Goal: Navigation & Orientation: Find specific page/section

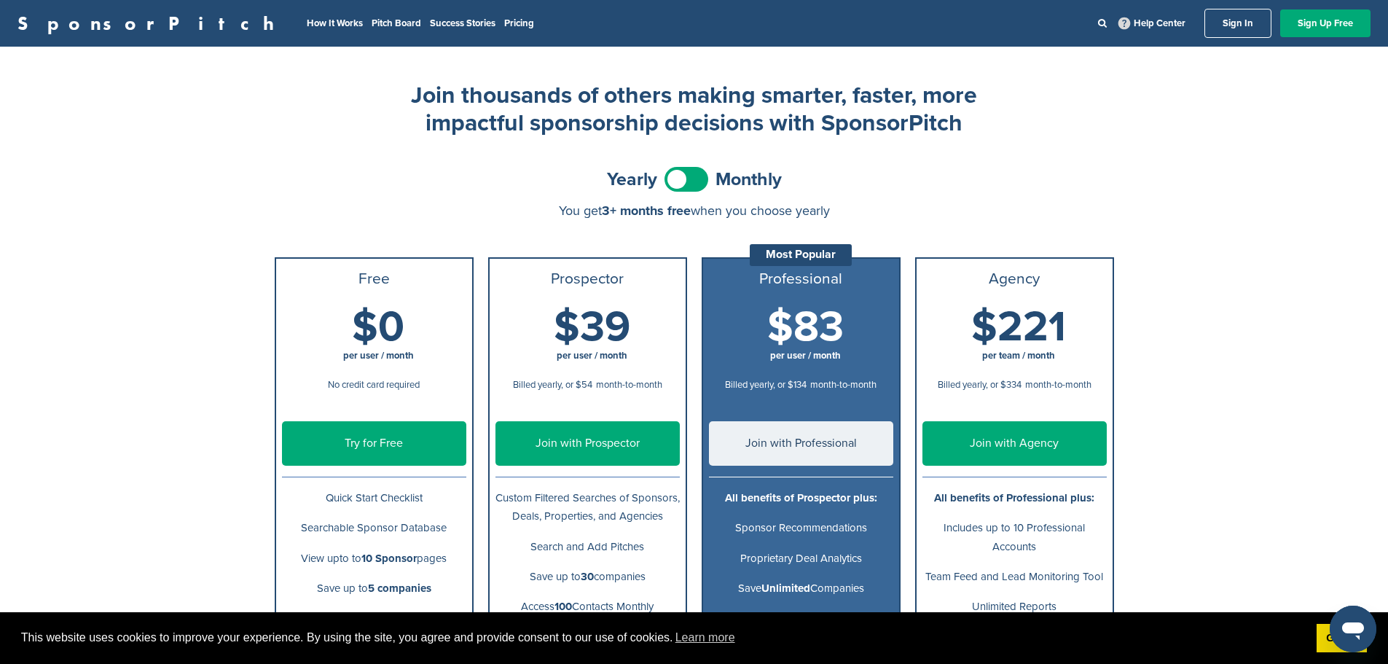
drag, startPoint x: 749, startPoint y: 305, endPoint x: 694, endPoint y: -88, distance: 396.6
click at [372, 23] on link "Pitch Board" at bounding box center [397, 23] width 50 height 12
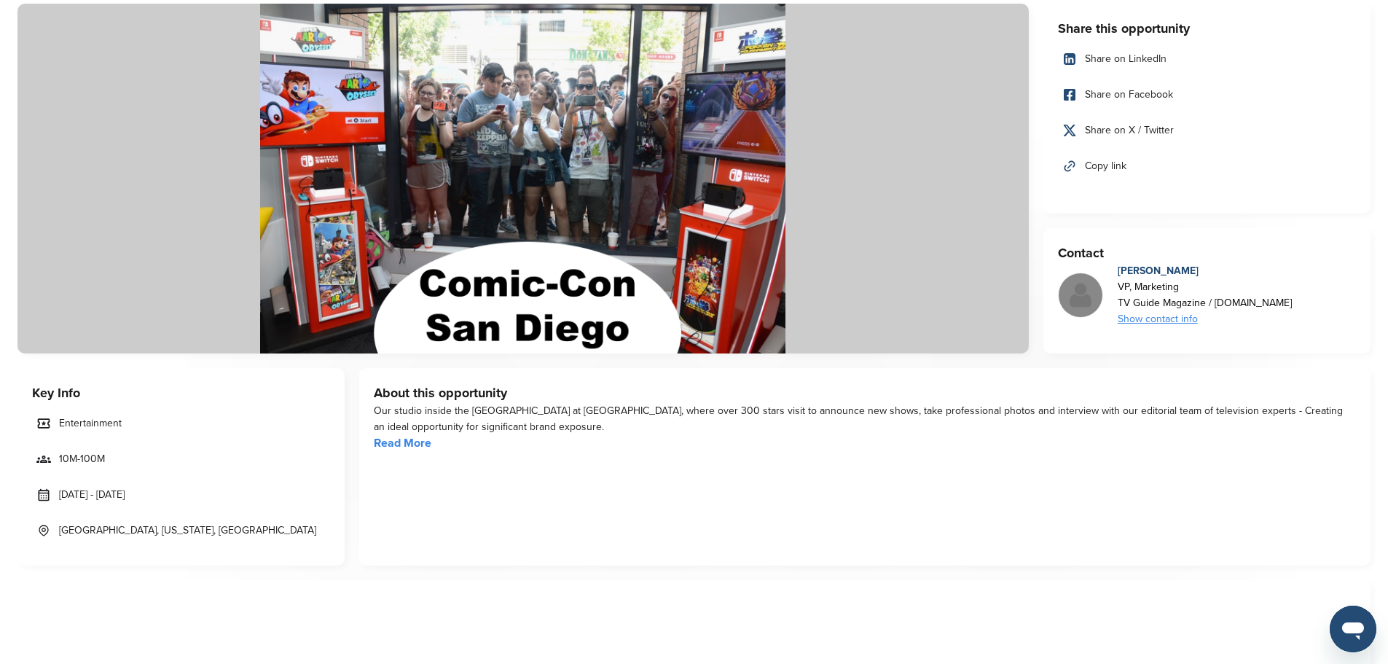
drag, startPoint x: 728, startPoint y: 171, endPoint x: 732, endPoint y: 211, distance: 39.5
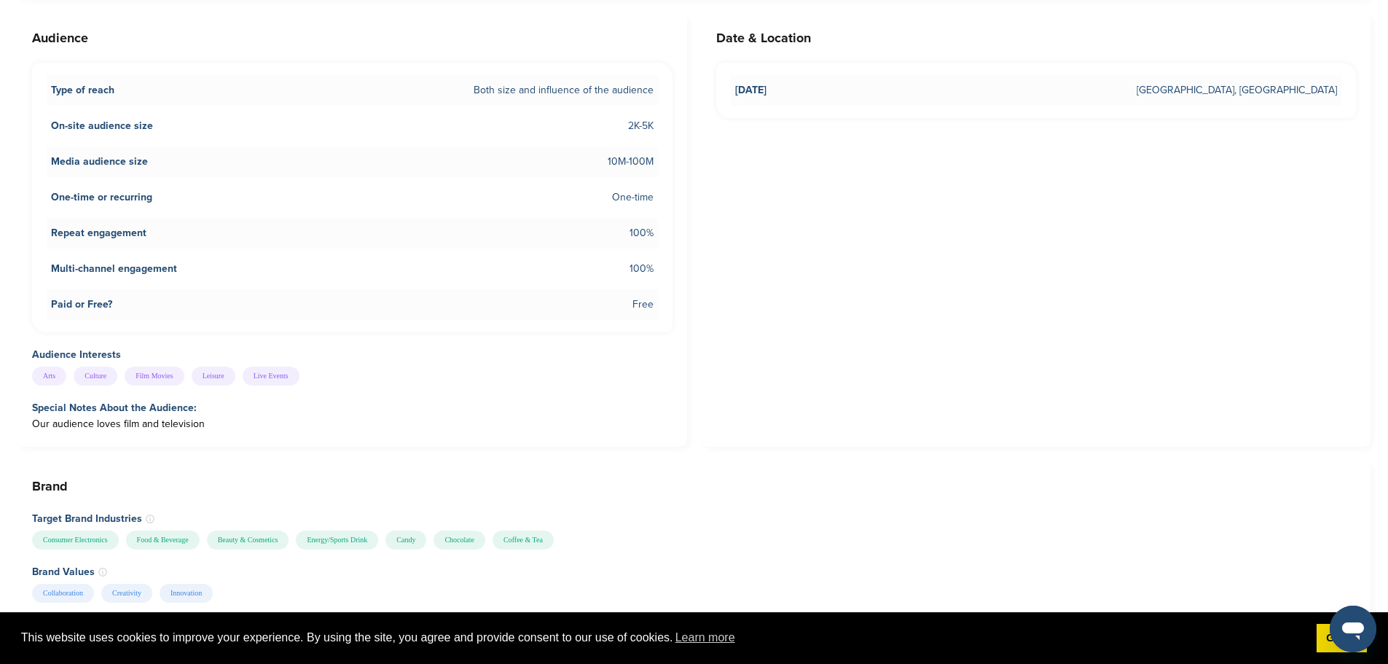
drag, startPoint x: 732, startPoint y: 219, endPoint x: 729, endPoint y: 273, distance: 54.7
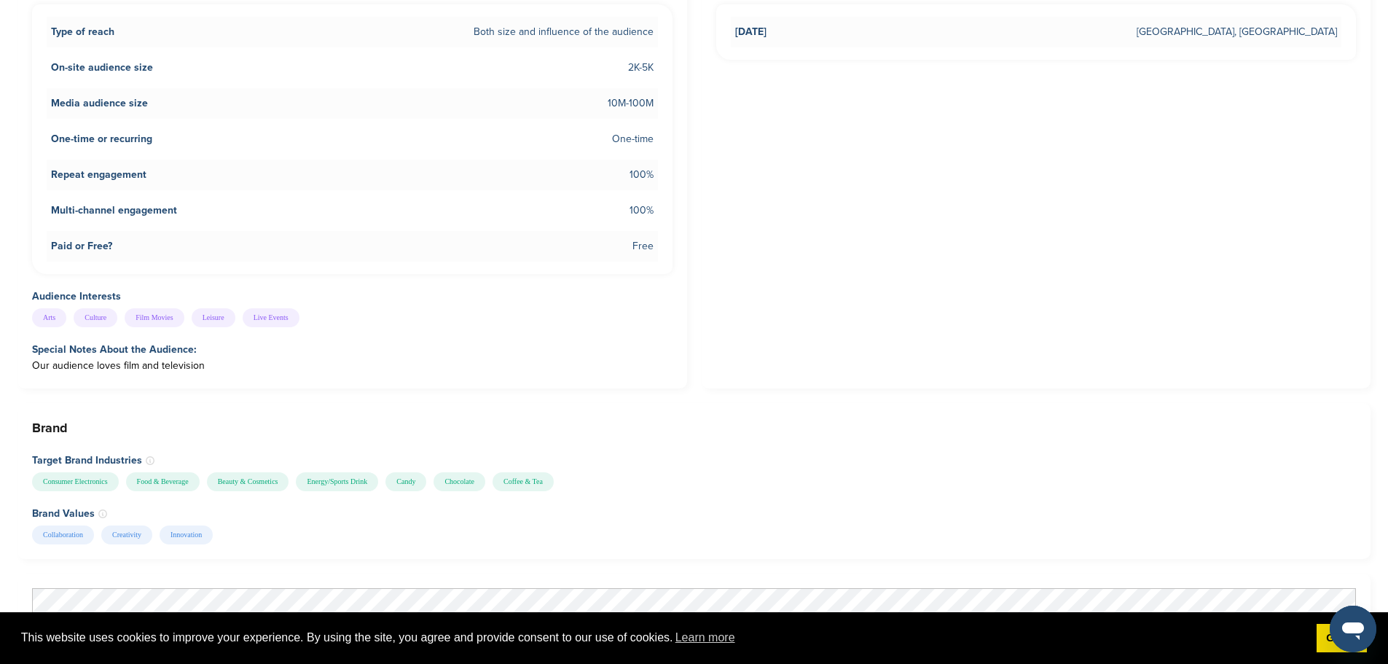
drag, startPoint x: 649, startPoint y: 300, endPoint x: 649, endPoint y: 324, distance: 24.0
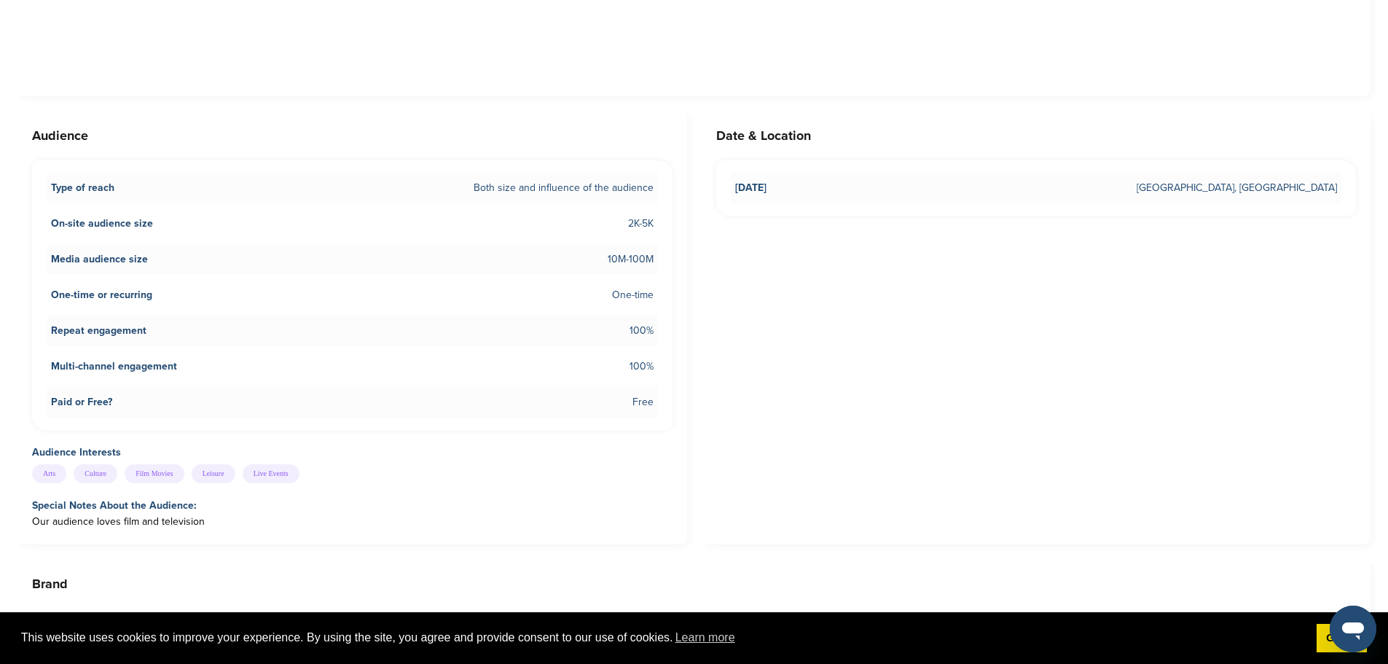
drag, startPoint x: 649, startPoint y: 324, endPoint x: 639, endPoint y: 280, distance: 45.6
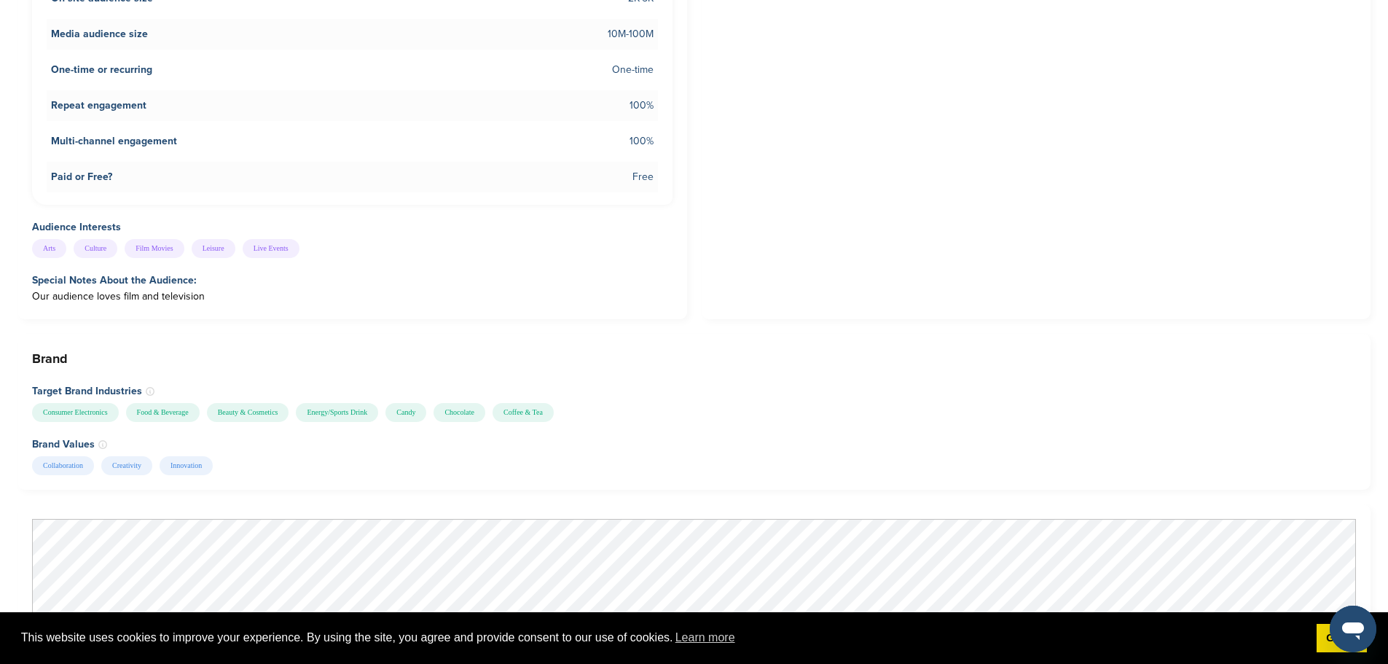
drag, startPoint x: 639, startPoint y: 280, endPoint x: 639, endPoint y: 315, distance: 35.0
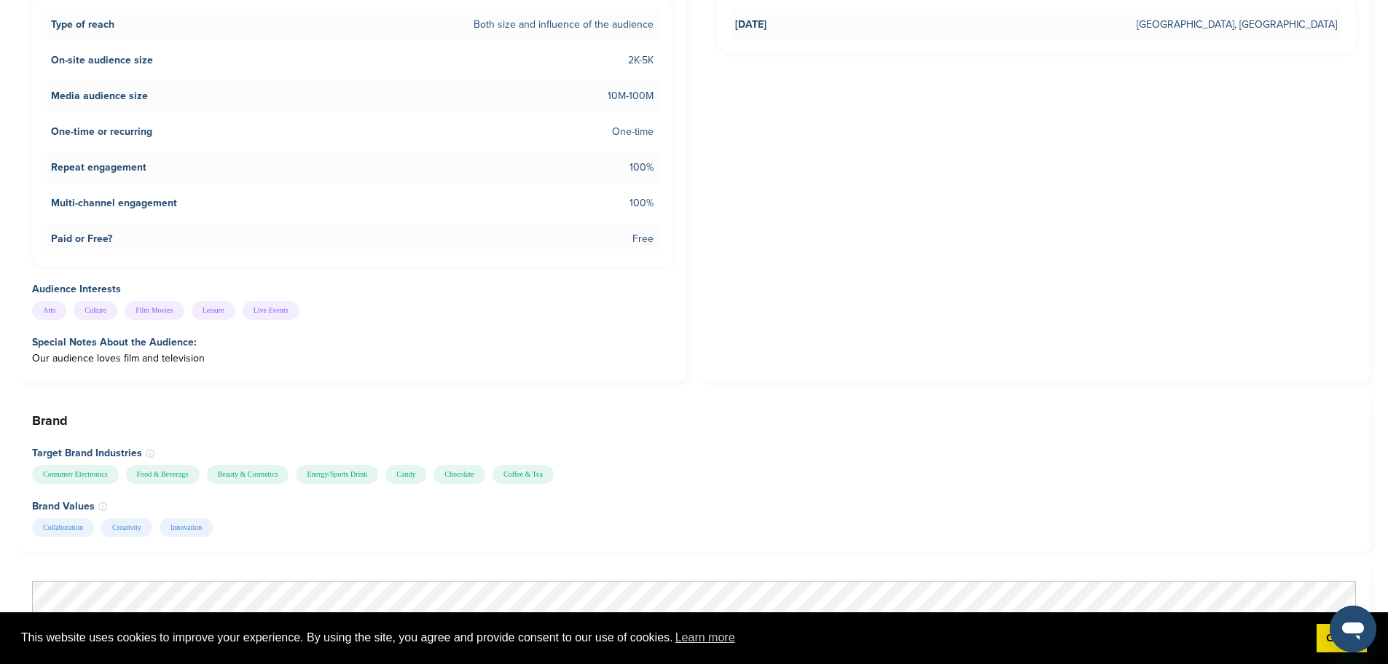
drag, startPoint x: 610, startPoint y: 328, endPoint x: 595, endPoint y: 289, distance: 42.2
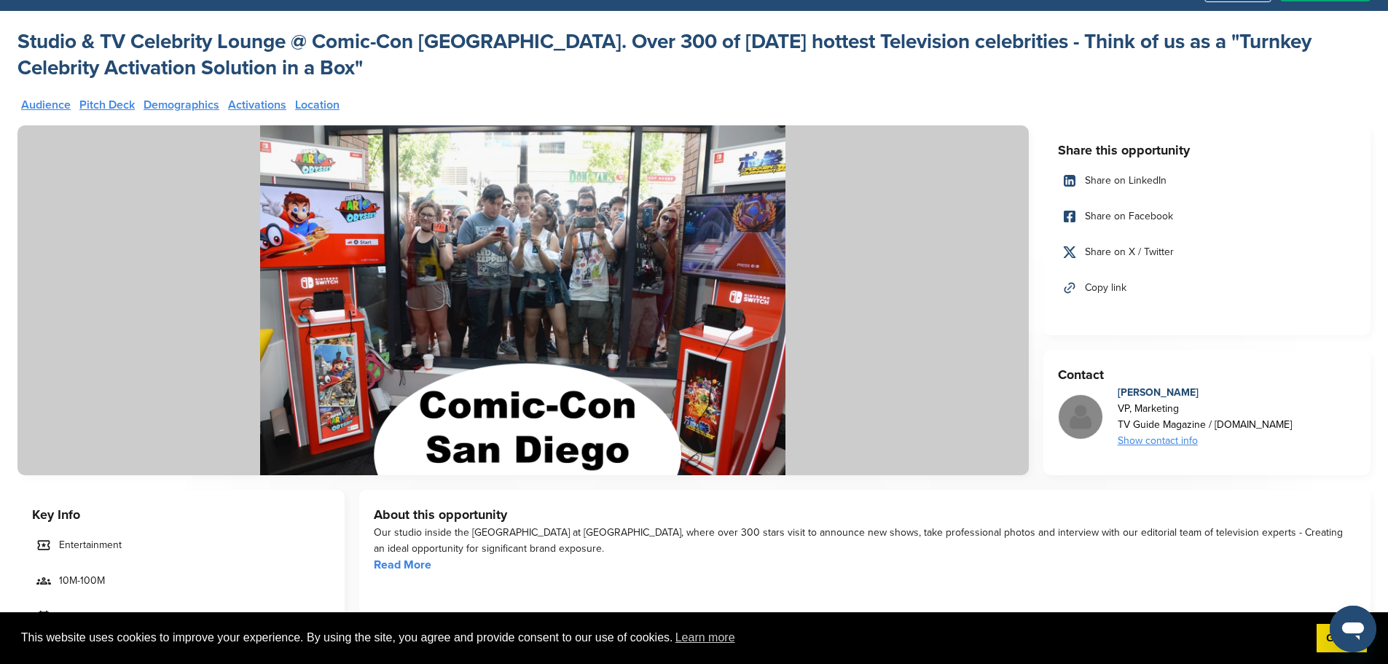
scroll to position [0, 0]
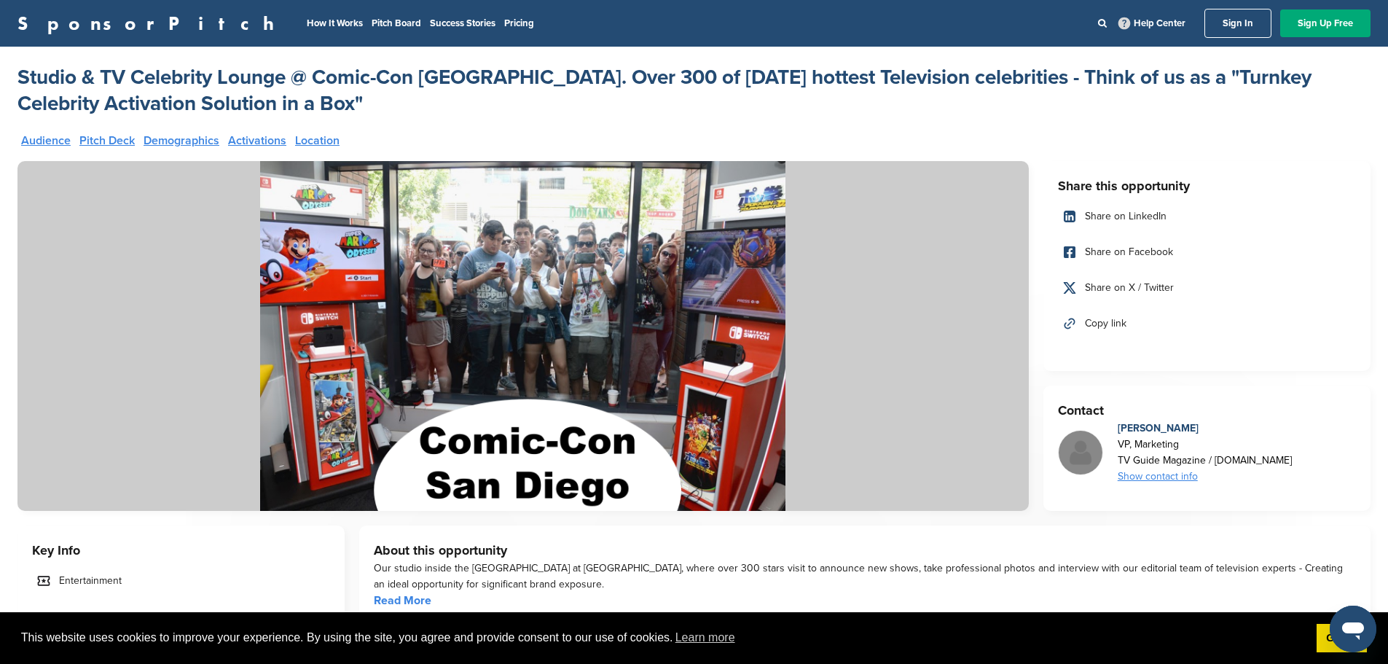
drag, startPoint x: 614, startPoint y: 357, endPoint x: 571, endPoint y: 256, distance: 109.4
drag, startPoint x: 904, startPoint y: 434, endPoint x: 855, endPoint y: 200, distance: 238.4
click at [307, 18] on link "How It Works" at bounding box center [335, 23] width 56 height 12
